Goal: Task Accomplishment & Management: Use online tool/utility

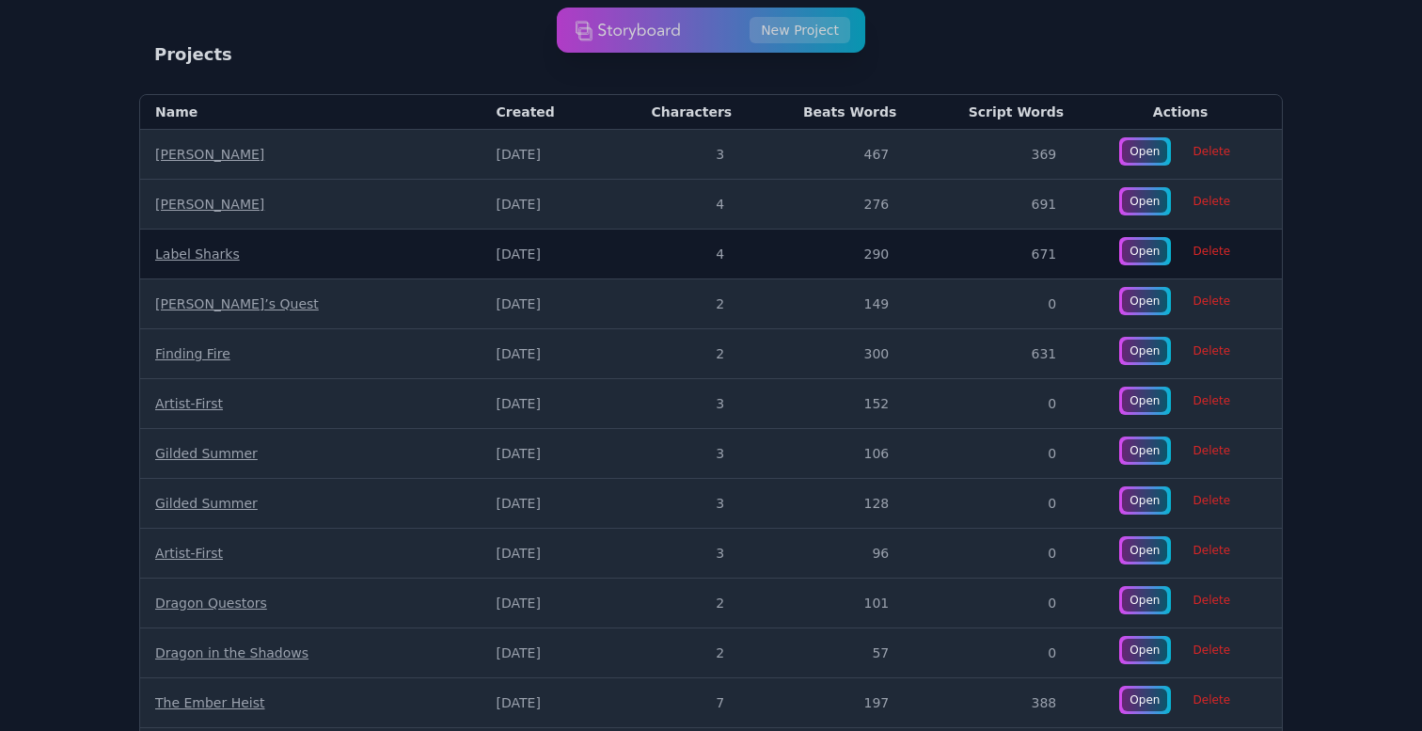
click at [201, 258] on link "Label Sharks" at bounding box center [197, 253] width 85 height 15
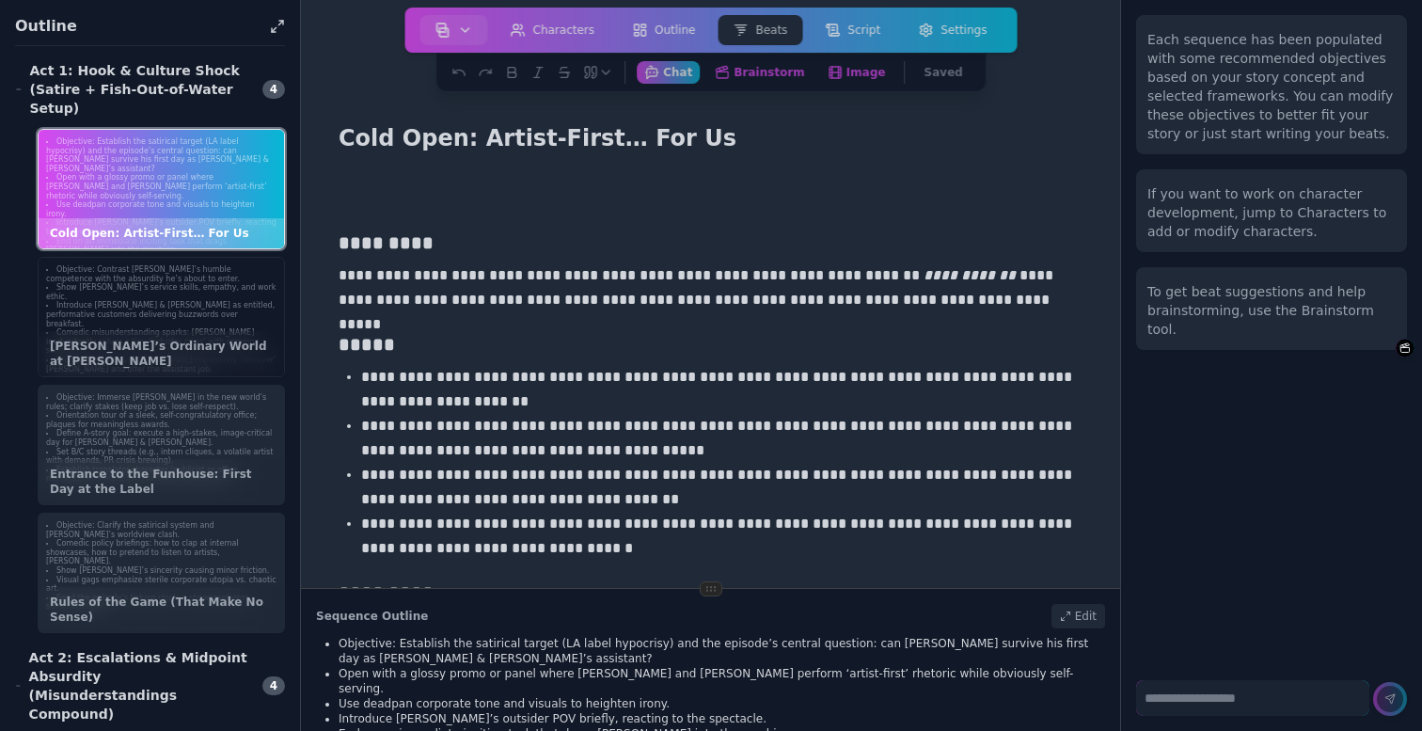
click at [205, 301] on li "Introduce [PERSON_NAME] & [PERSON_NAME] as entitled, performative customers del…" at bounding box center [161, 314] width 230 height 27
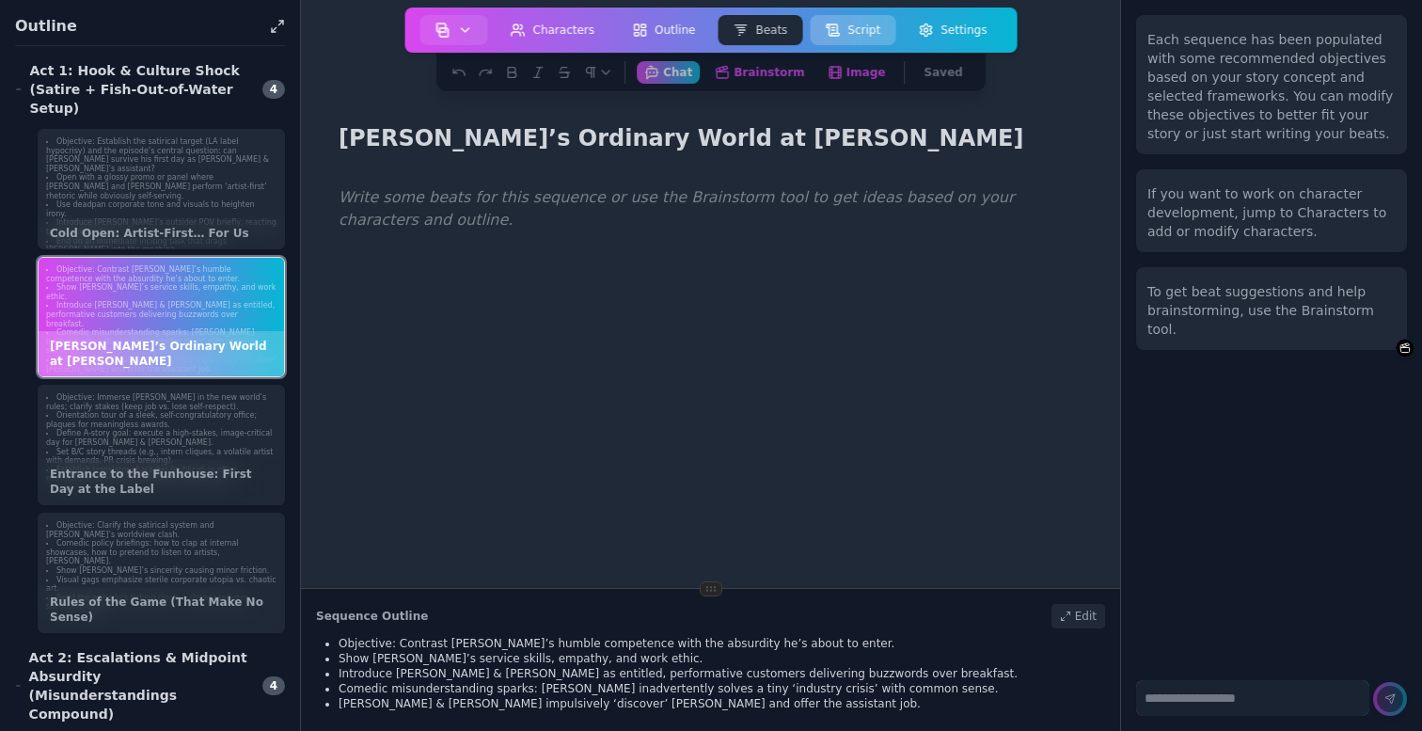
click at [860, 35] on button "Script" at bounding box center [853, 30] width 86 height 30
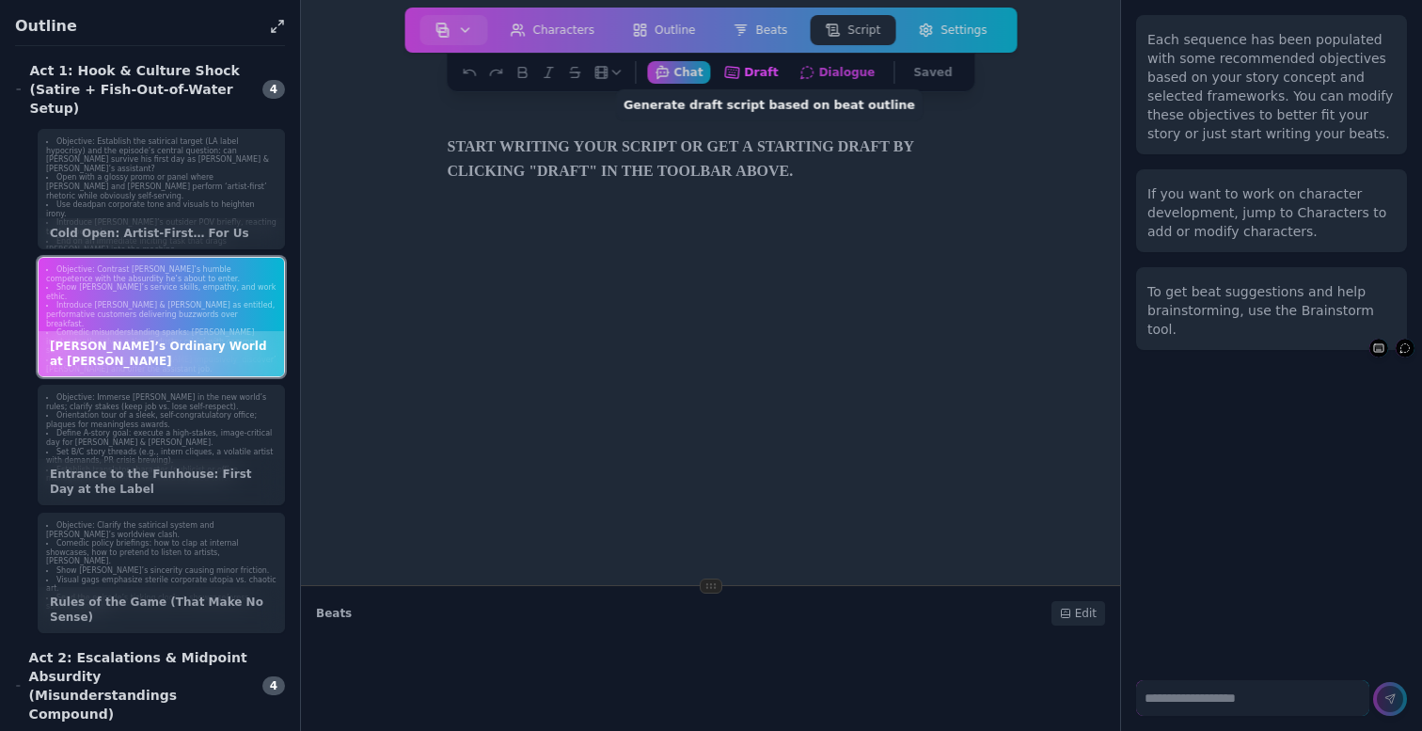
click at [776, 79] on button "Draft Generate draft script based on beat outline" at bounding box center [752, 72] width 70 height 24
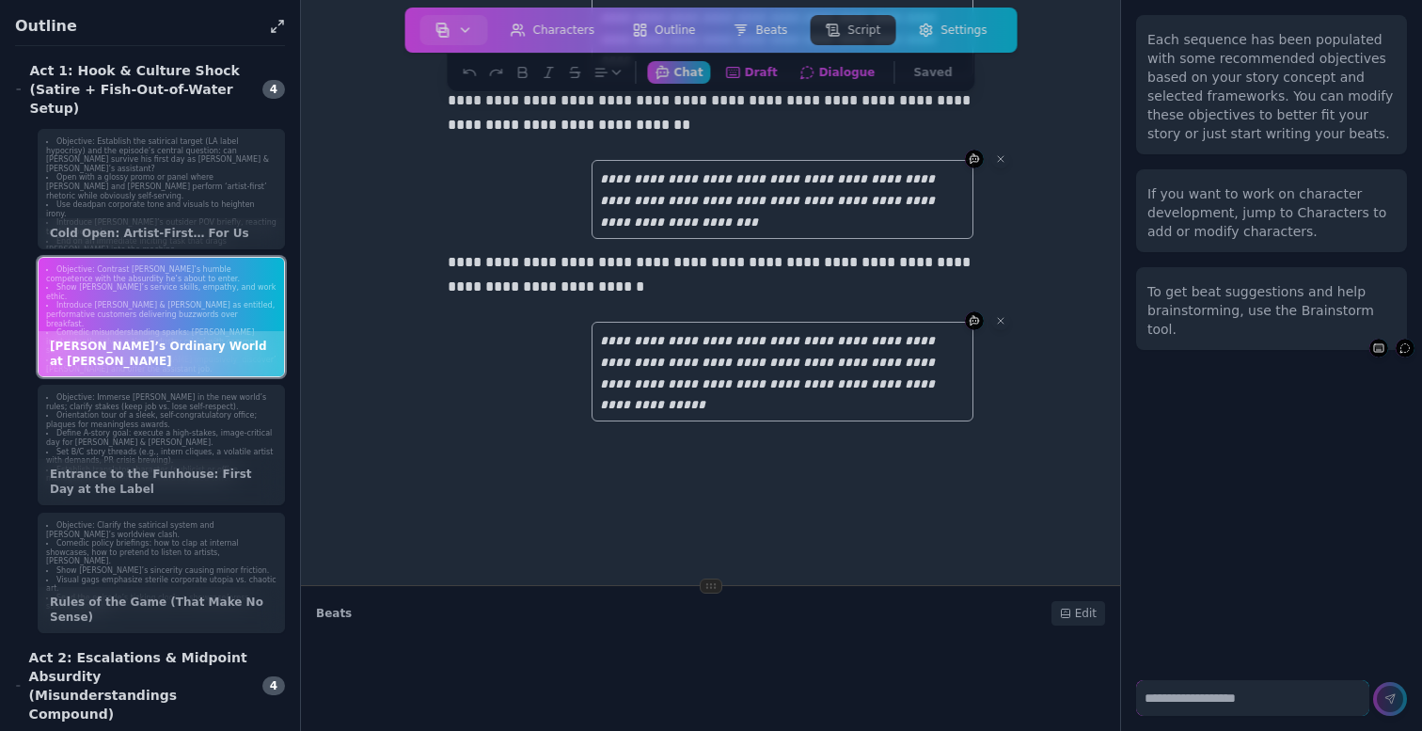
click at [1186, 715] on textarea at bounding box center [1252, 698] width 233 height 36
type textarea "**********"
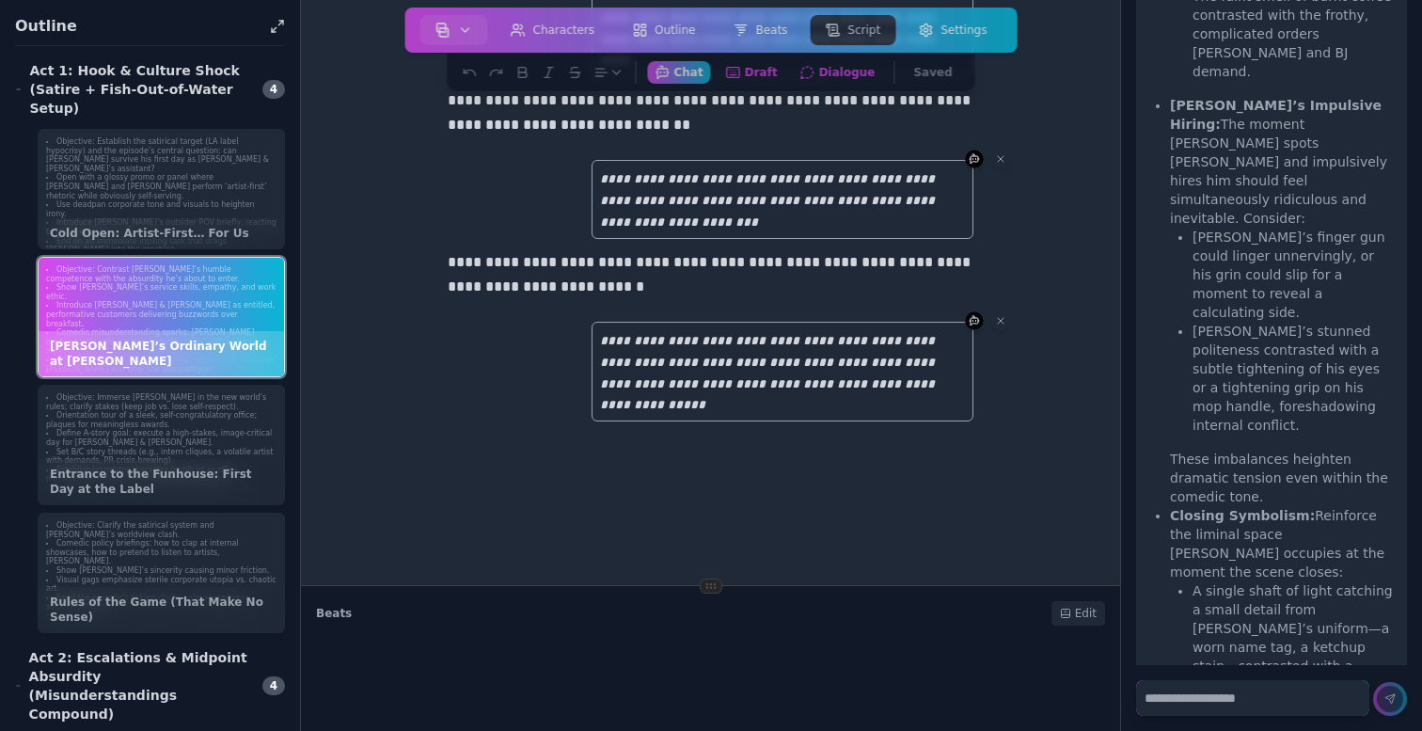
scroll to position [2010, 0]
